Goal: Transaction & Acquisition: Subscribe to service/newsletter

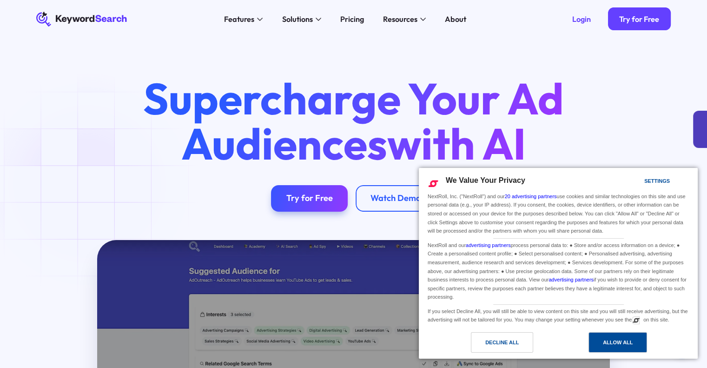
click at [606, 337] on div "Allow All" at bounding box center [618, 342] width 30 height 10
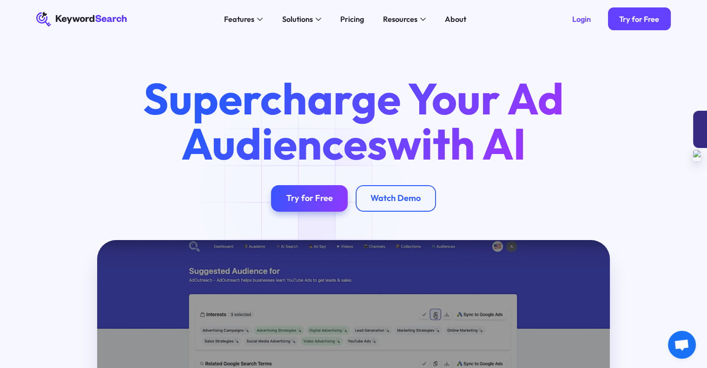
click at [696, 122] on div at bounding box center [700, 129] width 14 height 37
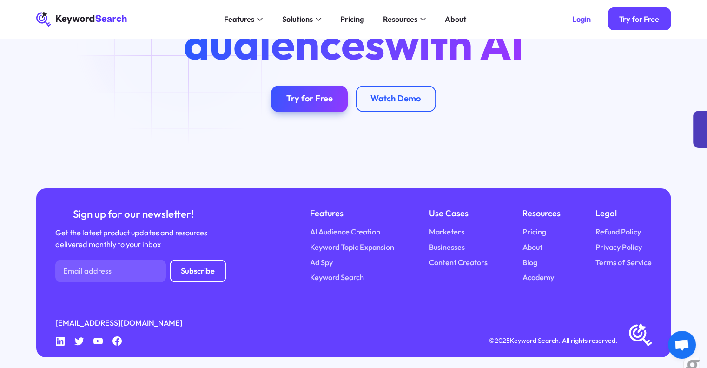
scroll to position [1298, 0]
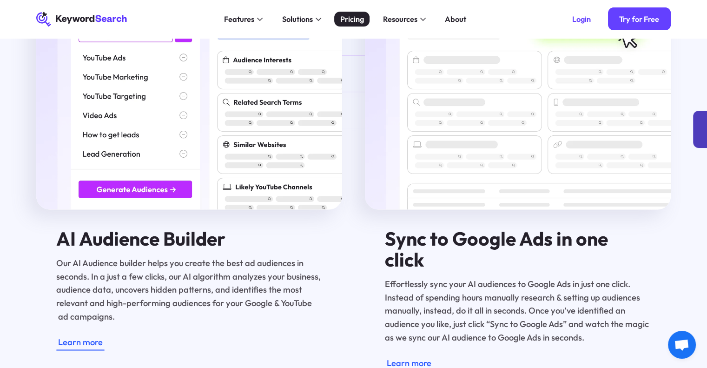
click at [351, 21] on div "Pricing" at bounding box center [352, 19] width 24 height 12
